Goal: Answer question/provide support: Participate in discussion

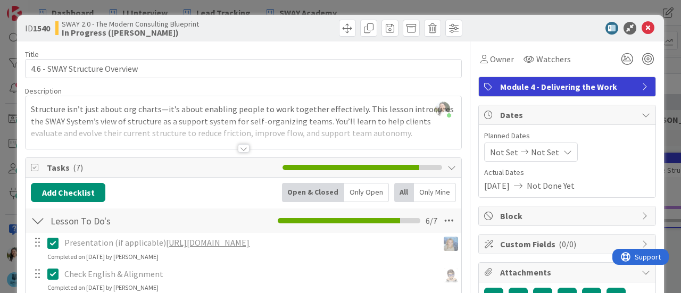
scroll to position [648, 0]
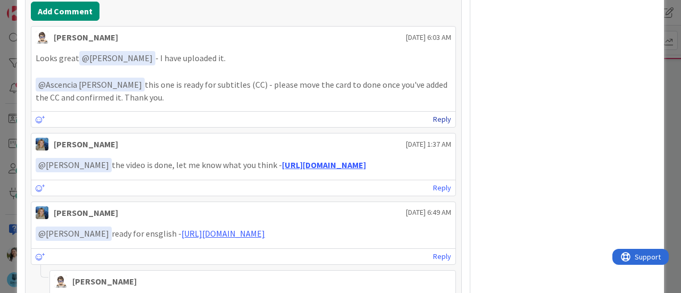
click at [433, 119] on link "Reply" at bounding box center [442, 119] width 18 height 13
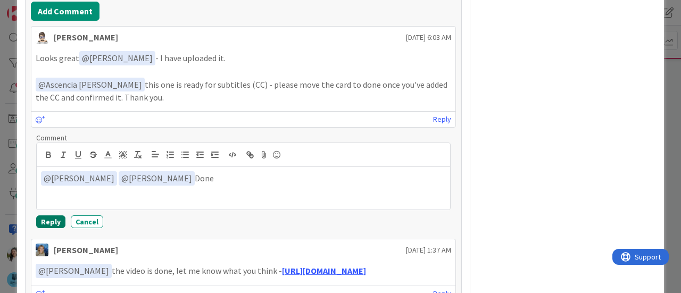
click at [44, 219] on button "Reply" at bounding box center [50, 221] width 29 height 13
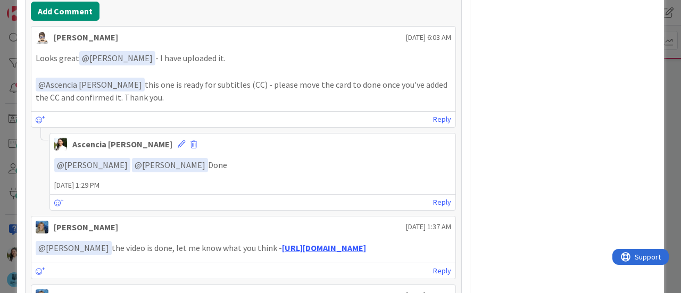
click at [0, 115] on div "ID 1540 SWAY 2.0 - The Modern Consulting Blueprint In Progress ([PERSON_NAME]) …" at bounding box center [340, 146] width 681 height 293
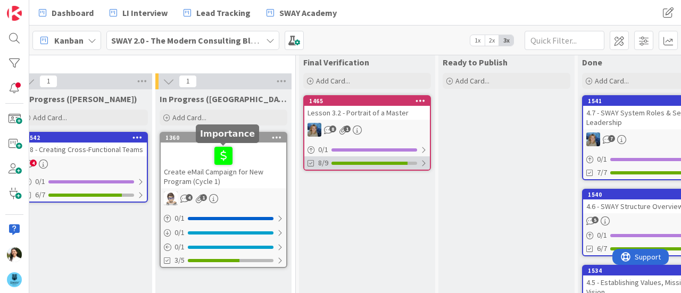
scroll to position [21, 865]
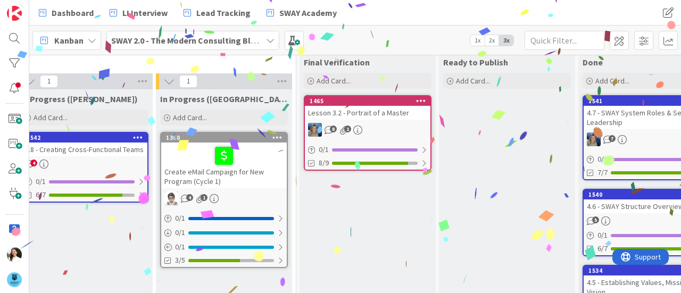
click at [95, 155] on div "4.8 - Creating Cross-Functional Teams" at bounding box center [85, 150] width 126 height 14
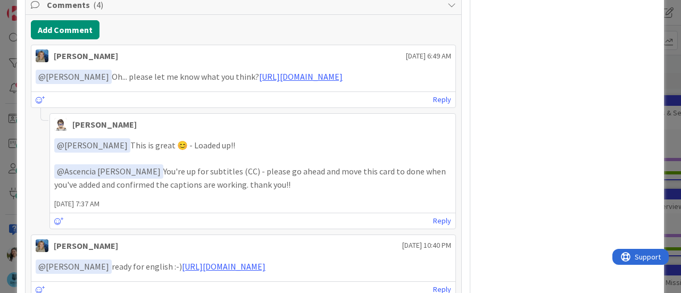
scroll to position [630, 0]
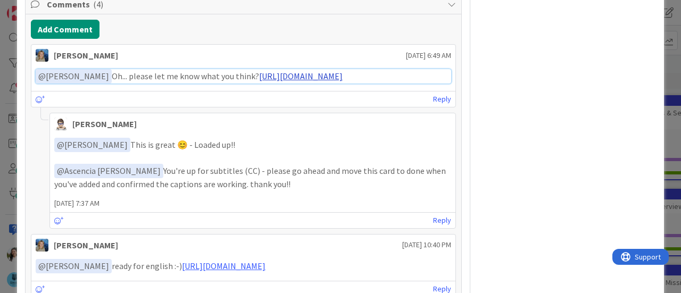
click at [284, 81] on link "[URL][DOMAIN_NAME]" at bounding box center [301, 76] width 84 height 11
